Goal: Task Accomplishment & Management: Use online tool/utility

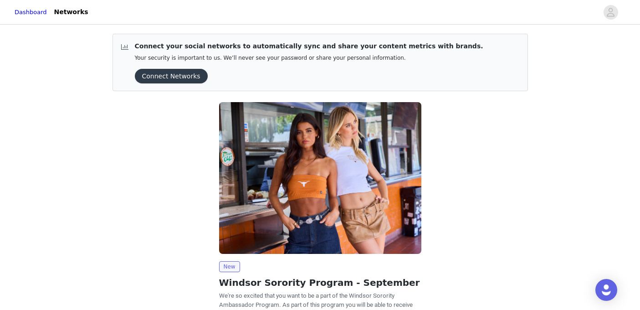
scroll to position [90, 0]
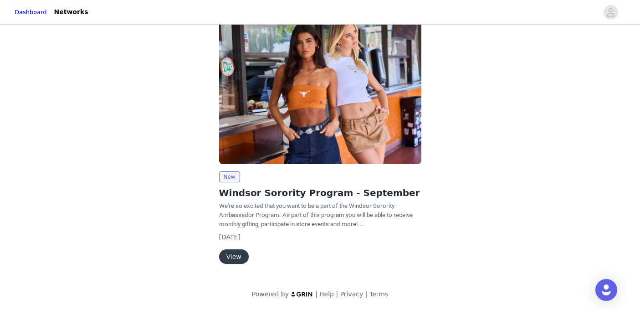
click at [236, 256] on button "View" at bounding box center [234, 256] width 30 height 15
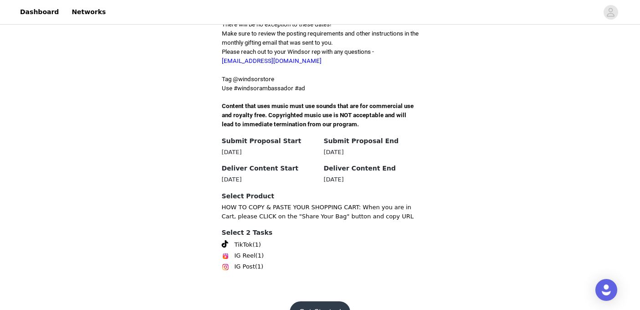
scroll to position [292, 0]
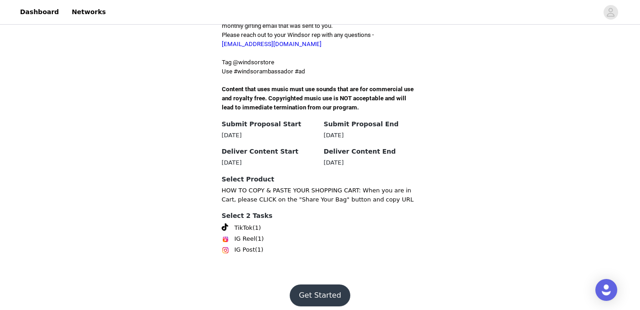
click at [322, 287] on button "Get Started" at bounding box center [320, 295] width 61 height 22
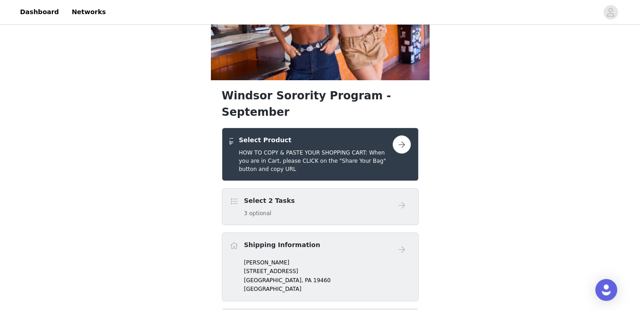
scroll to position [97, 0]
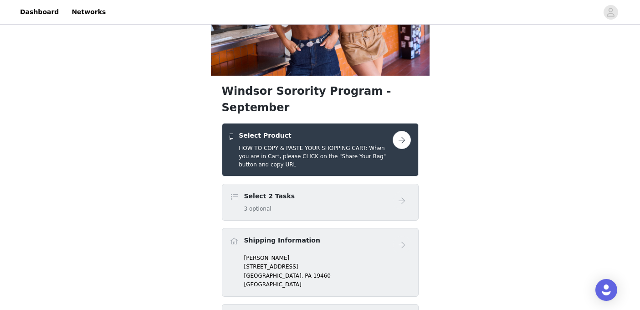
click at [398, 131] on button "button" at bounding box center [402, 140] width 18 height 18
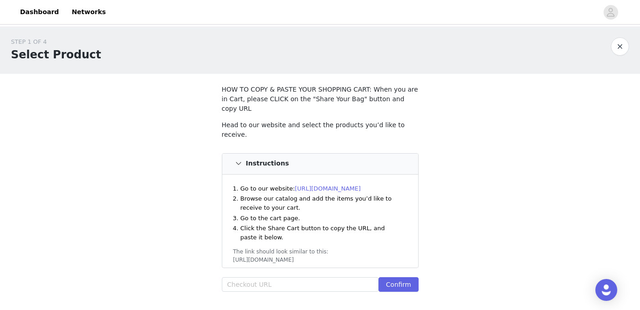
click at [343, 185] on link "[URL][DOMAIN_NAME]" at bounding box center [328, 188] width 66 height 7
